Goal: Obtain resource: Obtain resource

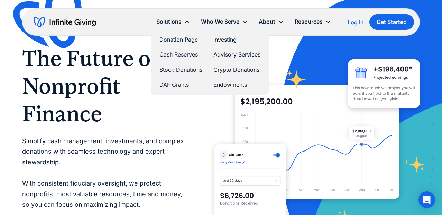
click at [227, 38] on link "Investing" at bounding box center [237, 39] width 47 height 9
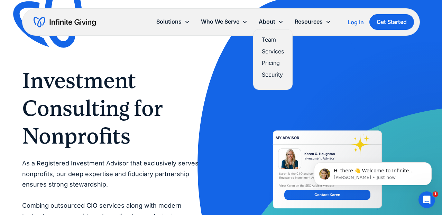
click at [276, 60] on link "Pricing" at bounding box center [273, 62] width 22 height 9
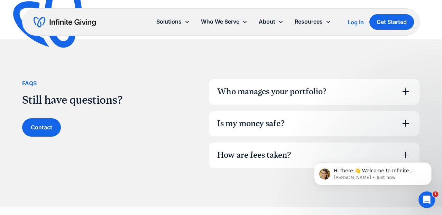
scroll to position [453, 0]
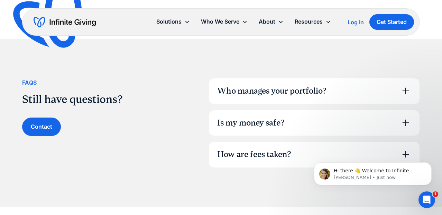
click at [406, 88] on icon at bounding box center [406, 91] width 7 height 7
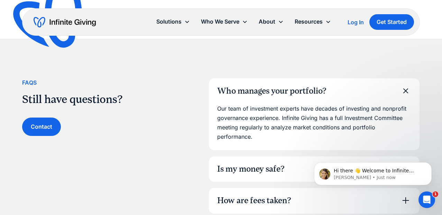
click at [406, 86] on icon at bounding box center [406, 91] width 16 height 16
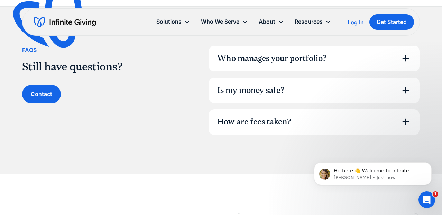
scroll to position [488, 0]
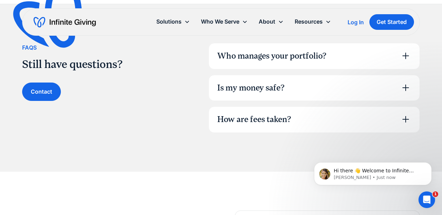
click at [406, 117] on icon at bounding box center [406, 119] width 7 height 7
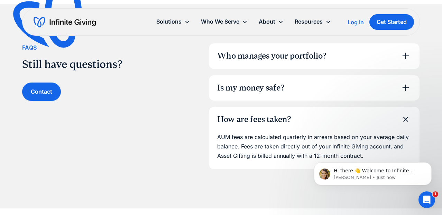
click at [406, 117] on icon at bounding box center [406, 119] width 9 height 9
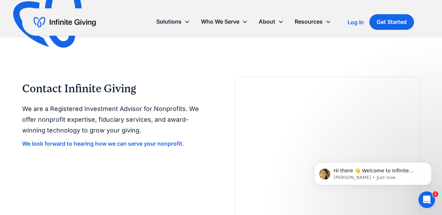
scroll to position [624, 0]
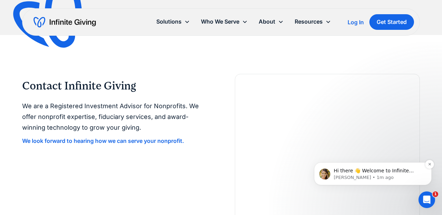
click at [365, 174] on p "Kasey • 1m ago" at bounding box center [378, 177] width 89 height 6
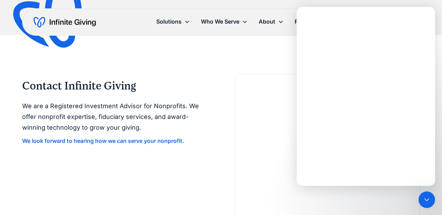
scroll to position [0, 0]
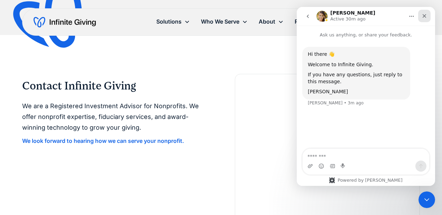
click at [423, 15] on icon "Close" at bounding box center [425, 16] width 4 height 4
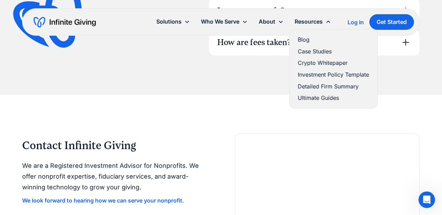
click at [306, 51] on link "Case Studies" at bounding box center [333, 51] width 71 height 9
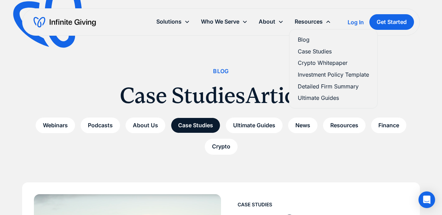
click at [315, 76] on link "Investment Policy Template" at bounding box center [333, 74] width 71 height 9
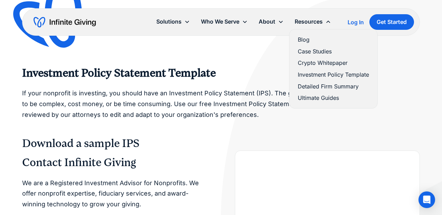
click at [319, 85] on link "Detailed Firm Summary" at bounding box center [333, 86] width 71 height 9
